Goal: Transaction & Acquisition: Register for event/course

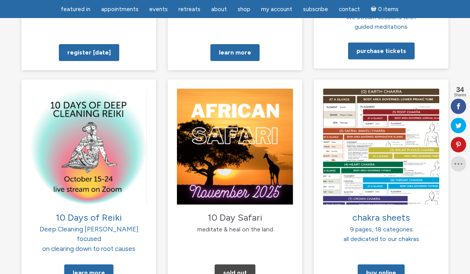
scroll to position [774, 0]
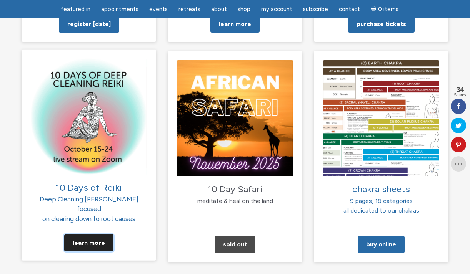
click at [98, 235] on link "Learn More" at bounding box center [88, 243] width 49 height 17
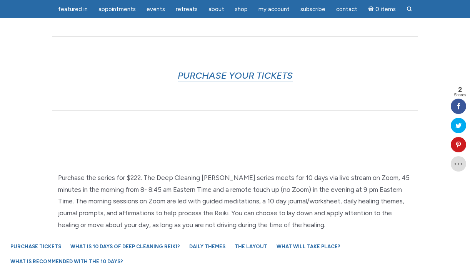
scroll to position [487, 0]
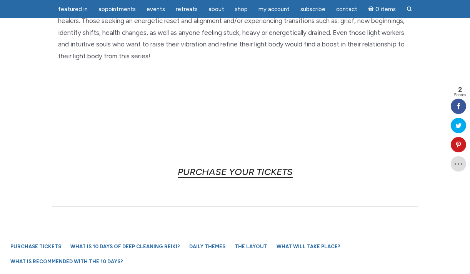
click at [231, 173] on link "PURCHASE YOUR TICKETS" at bounding box center [235, 172] width 115 height 12
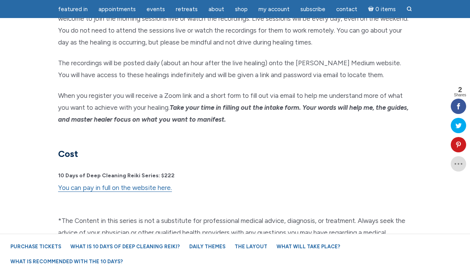
scroll to position [1954, 0]
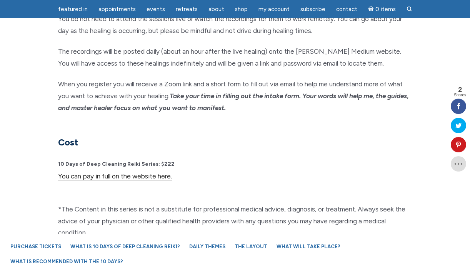
click at [153, 173] on link "You can pay in full on the website here." at bounding box center [115, 177] width 114 height 8
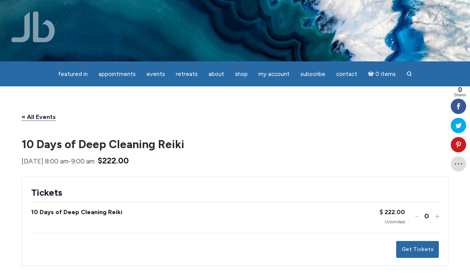
scroll to position [2, 0]
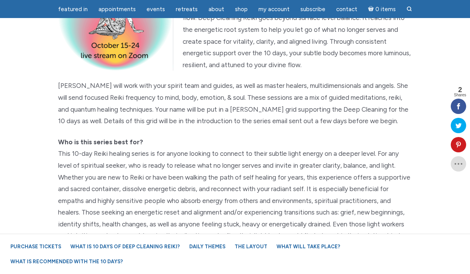
scroll to position [97, 0]
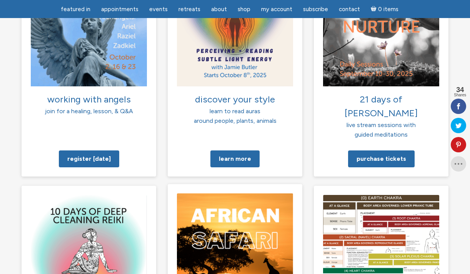
scroll to position [553, 0]
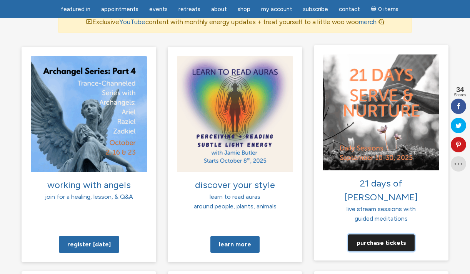
click at [383, 234] on link "Purchase tickets" at bounding box center [381, 242] width 66 height 17
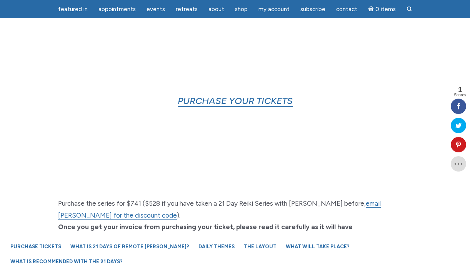
scroll to position [412, 0]
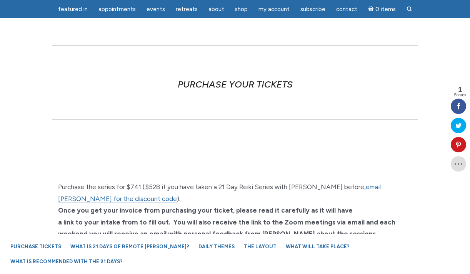
click at [254, 79] on link "PURCHASE YOUR TICKETS" at bounding box center [235, 85] width 115 height 12
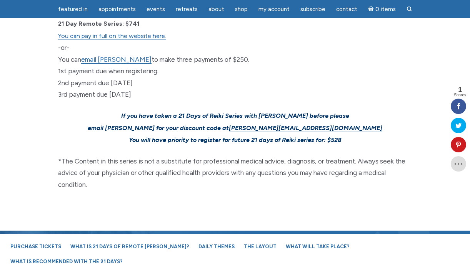
scroll to position [2365, 0]
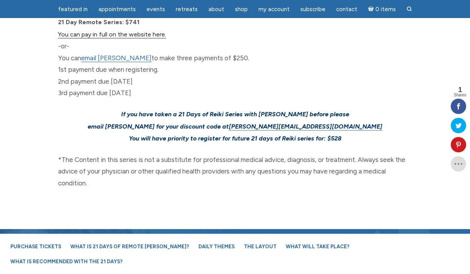
click at [133, 31] on link "You can pay in full on the website here." at bounding box center [112, 35] width 108 height 8
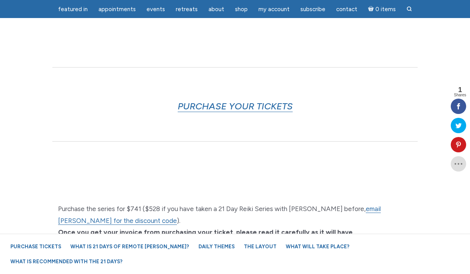
scroll to position [390, 0]
